Goal: Task Accomplishment & Management: Complete application form

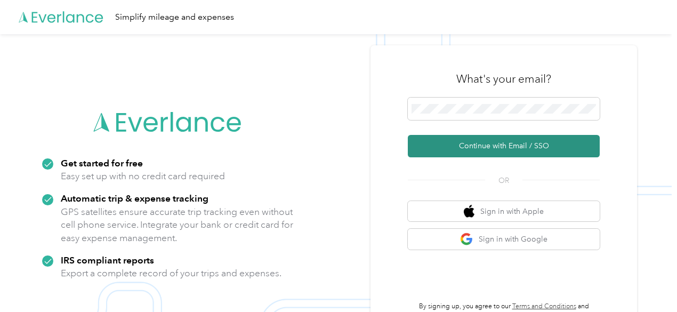
click at [511, 148] on button "Continue with Email / SSO" at bounding box center [504, 146] width 192 height 22
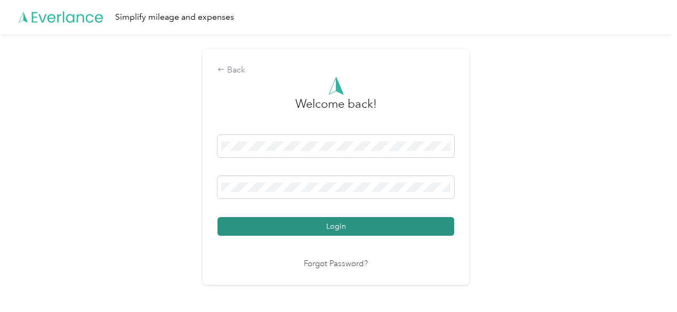
click at [333, 222] on button "Login" at bounding box center [336, 226] width 237 height 19
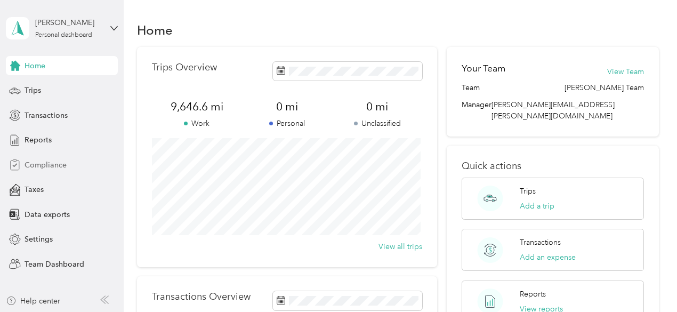
click at [37, 166] on span "Compliance" at bounding box center [46, 164] width 42 height 11
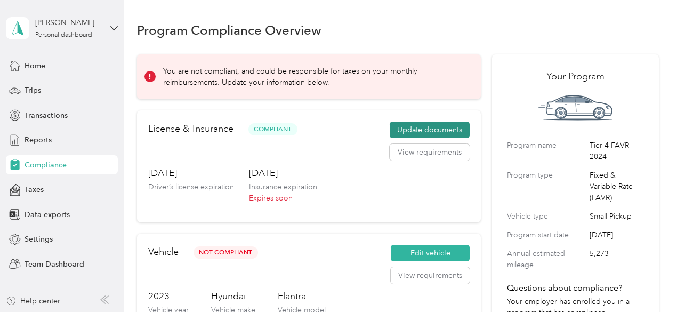
click at [434, 129] on button "Update documents" at bounding box center [430, 130] width 80 height 17
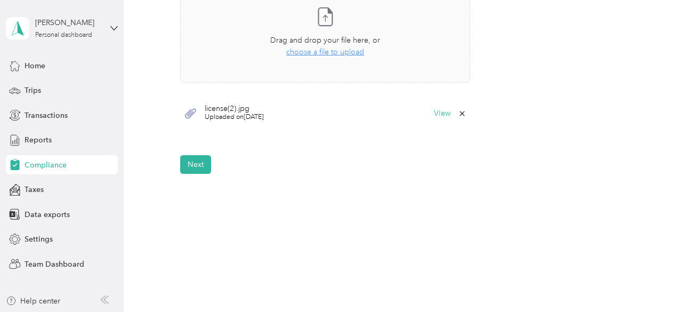
scroll to position [387, 0]
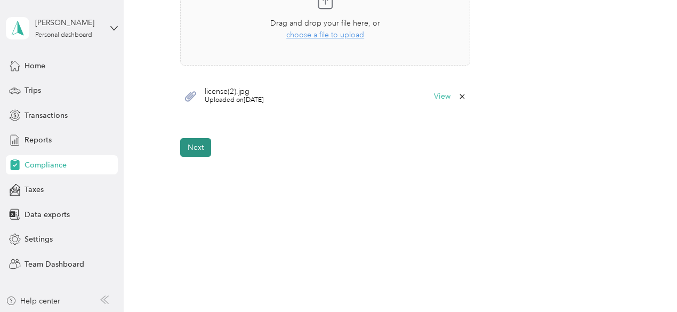
click at [194, 141] on button "Next" at bounding box center [195, 147] width 31 height 19
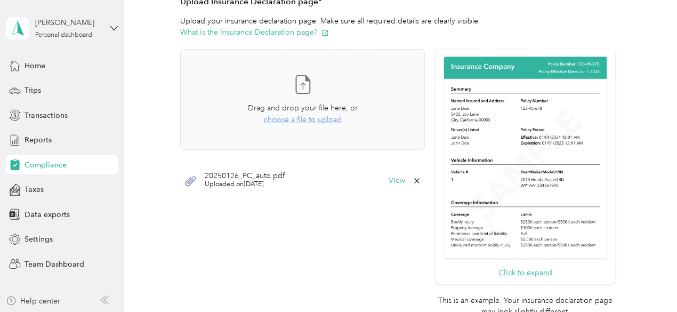
scroll to position [285, 0]
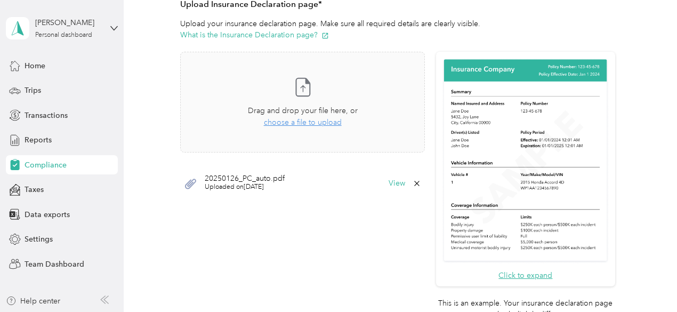
click at [414, 182] on icon at bounding box center [417, 183] width 9 height 9
click at [385, 186] on button "Yes" at bounding box center [388, 190] width 21 height 17
click at [279, 122] on span "choose a file to upload" at bounding box center [303, 122] width 78 height 9
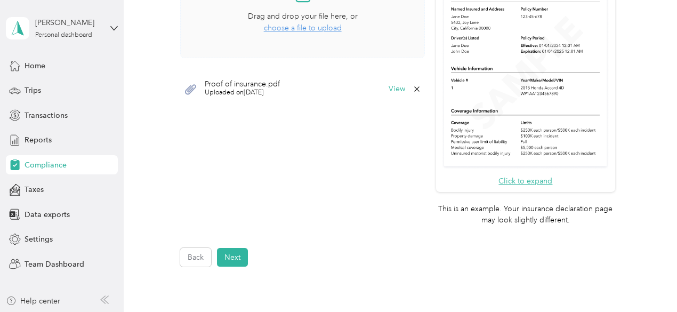
scroll to position [440, 0]
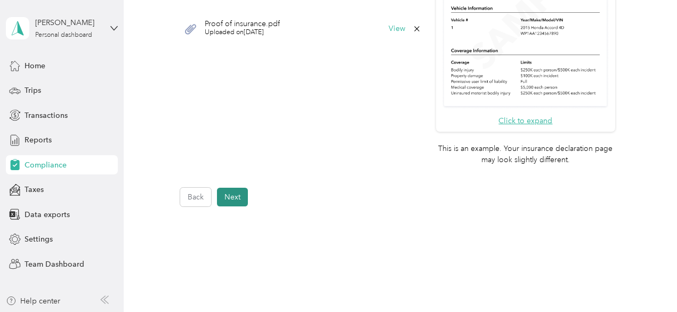
click at [235, 196] on button "Next" at bounding box center [232, 197] width 31 height 19
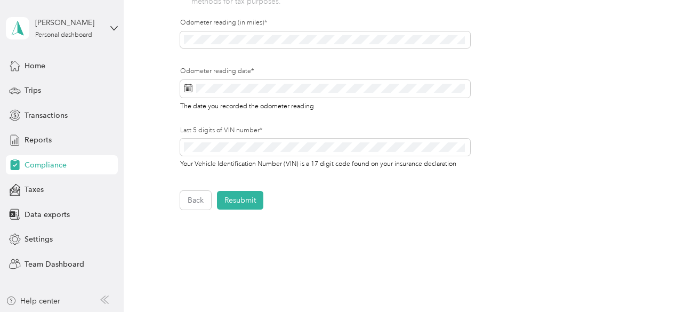
scroll to position [397, 0]
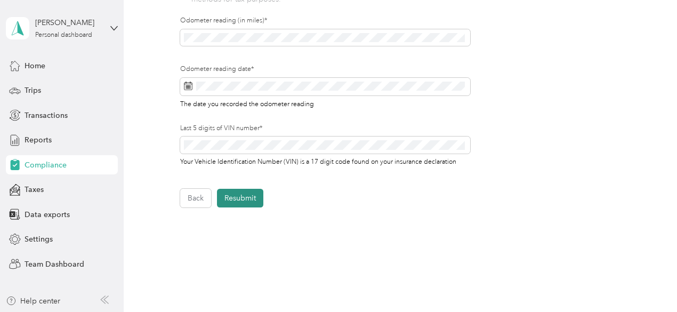
click at [235, 197] on button "Resubmit" at bounding box center [240, 198] width 46 height 19
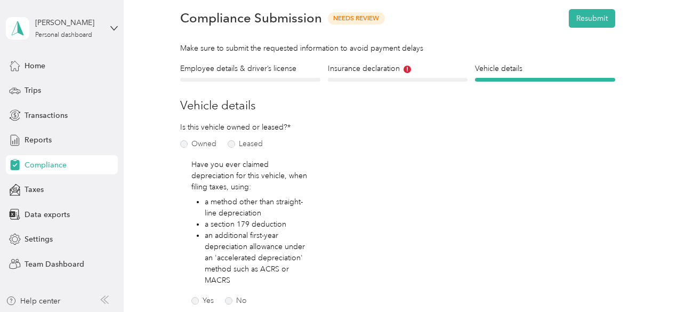
scroll to position [13, 0]
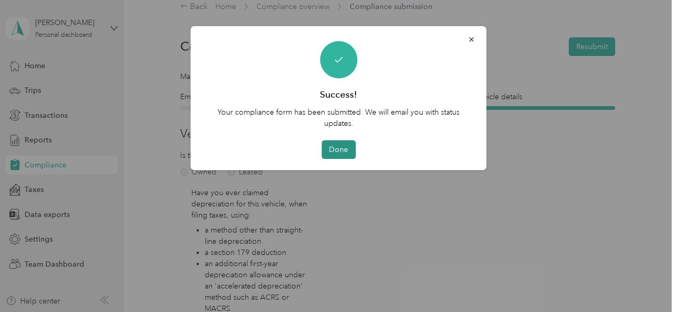
click at [340, 155] on button "Done" at bounding box center [339, 149] width 34 height 19
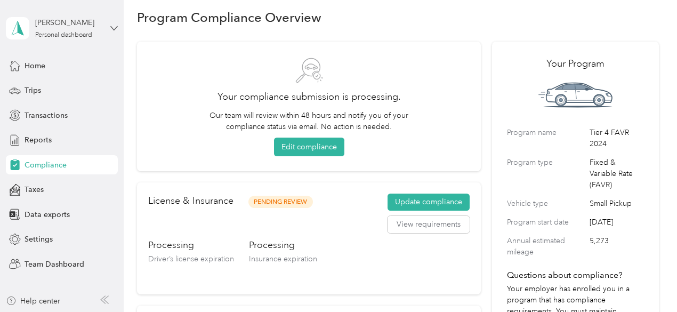
click at [116, 28] on icon at bounding box center [114, 28] width 6 height 4
click at [51, 90] on div "Team dashboard" at bounding box center [178, 87] width 330 height 19
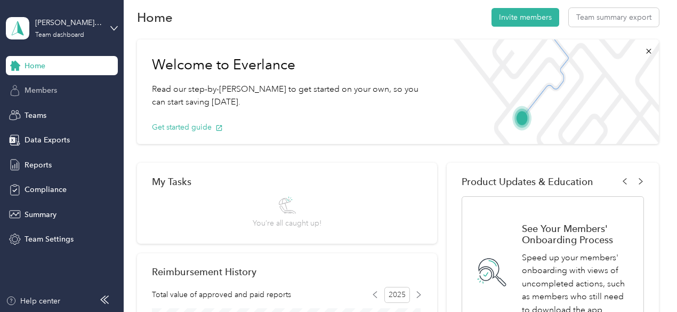
click at [55, 92] on span "Members" at bounding box center [41, 90] width 33 height 11
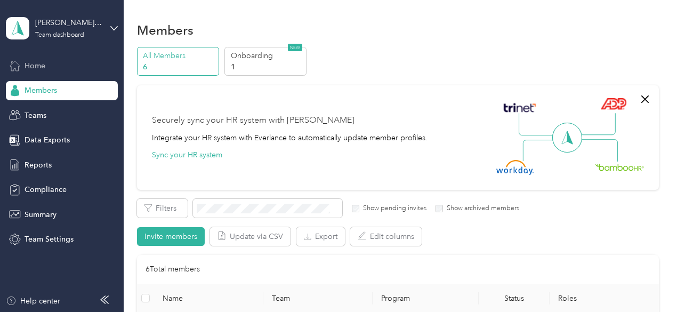
click at [32, 65] on span "Home" at bounding box center [35, 65] width 21 height 11
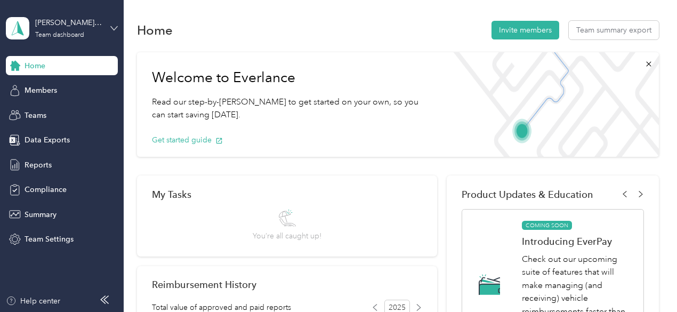
click at [113, 25] on icon at bounding box center [113, 28] width 7 height 7
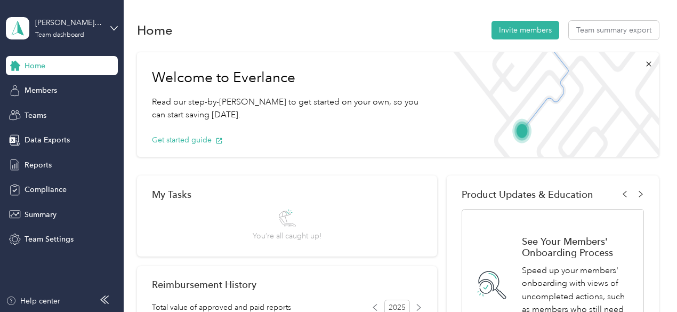
click at [29, 111] on div "Personal dashboard" at bounding box center [48, 111] width 67 height 11
